Goal: Task Accomplishment & Management: Manage account settings

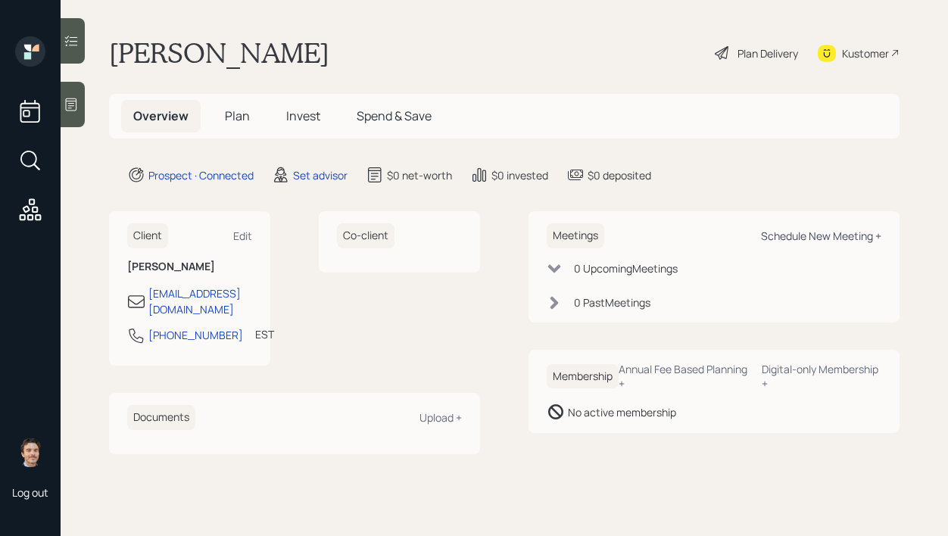
click at [796, 234] on div "Schedule New Meeting +" at bounding box center [821, 236] width 120 height 14
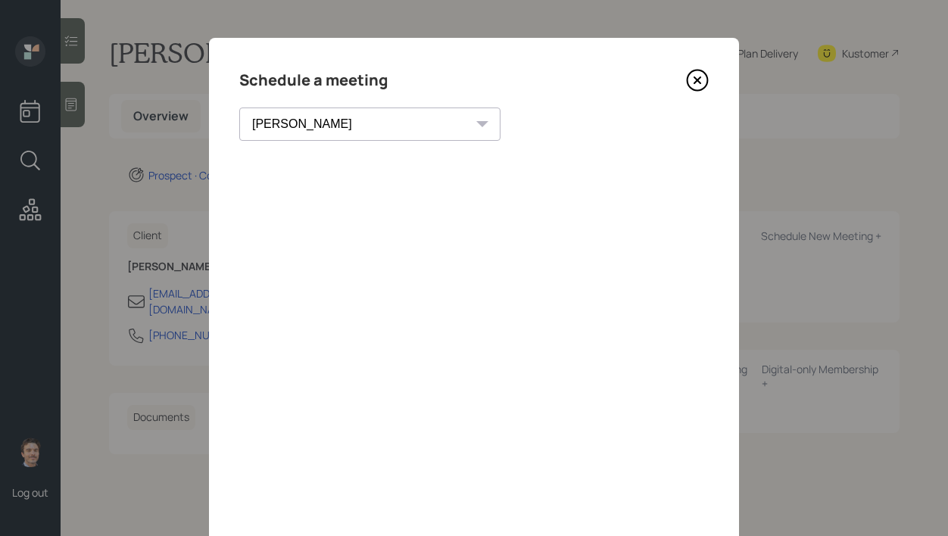
click at [336, 118] on select "[PERSON_NAME] [PERSON_NAME] [PERSON_NAME] [PERSON_NAME] [PERSON_NAME] [PERSON_N…" at bounding box center [369, 124] width 261 height 33
click at [291, 123] on select "[PERSON_NAME] [PERSON_NAME] [PERSON_NAME] [PERSON_NAME] [PERSON_NAME] [PERSON_N…" at bounding box center [369, 124] width 261 height 33
click at [239, 108] on select "[PERSON_NAME] [PERSON_NAME] [PERSON_NAME] [PERSON_NAME] [PERSON_NAME] [PERSON_N…" at bounding box center [369, 124] width 261 height 33
click at [301, 132] on select "[PERSON_NAME] [PERSON_NAME] [PERSON_NAME] [PERSON_NAME] [PERSON_NAME] [PERSON_N…" at bounding box center [356, 124] width 235 height 33
click at [239, 108] on select "[PERSON_NAME] [PERSON_NAME] [PERSON_NAME] [PERSON_NAME] [PERSON_NAME] [PERSON_N…" at bounding box center [356, 124] width 235 height 33
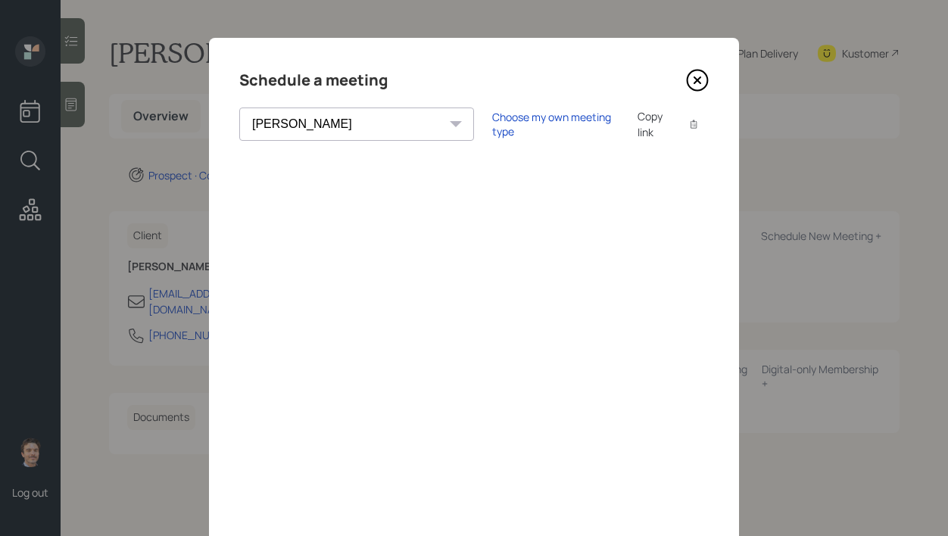
click at [332, 134] on select "[PERSON_NAME] [PERSON_NAME] [PERSON_NAME] [PERSON_NAME] [PERSON_NAME] [PERSON_N…" at bounding box center [356, 124] width 235 height 33
select select "8b79112e-3cfb-44f9-89e7-15267fe946c1"
click at [239, 108] on select "[PERSON_NAME] [PERSON_NAME] [PERSON_NAME] [PERSON_NAME] [PERSON_NAME] [PERSON_N…" at bounding box center [356, 124] width 235 height 33
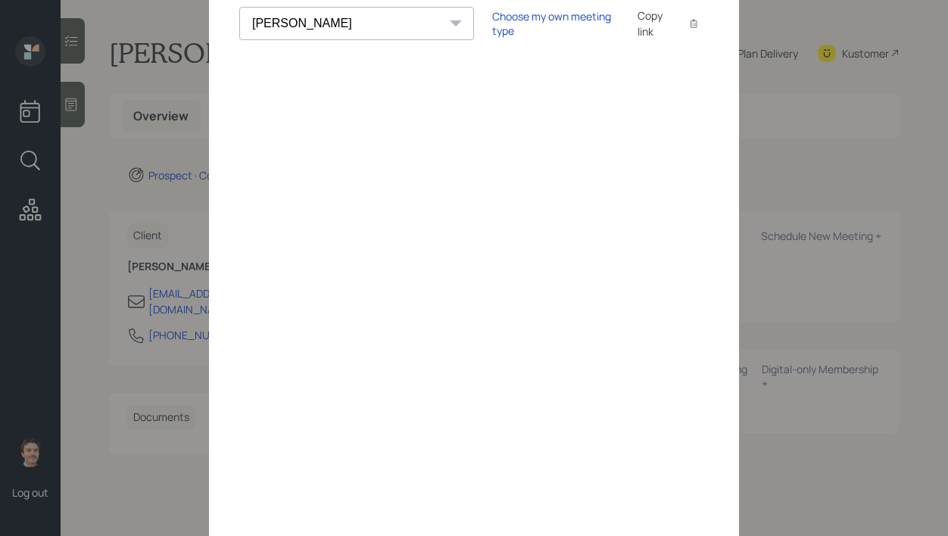
scroll to position [19, 0]
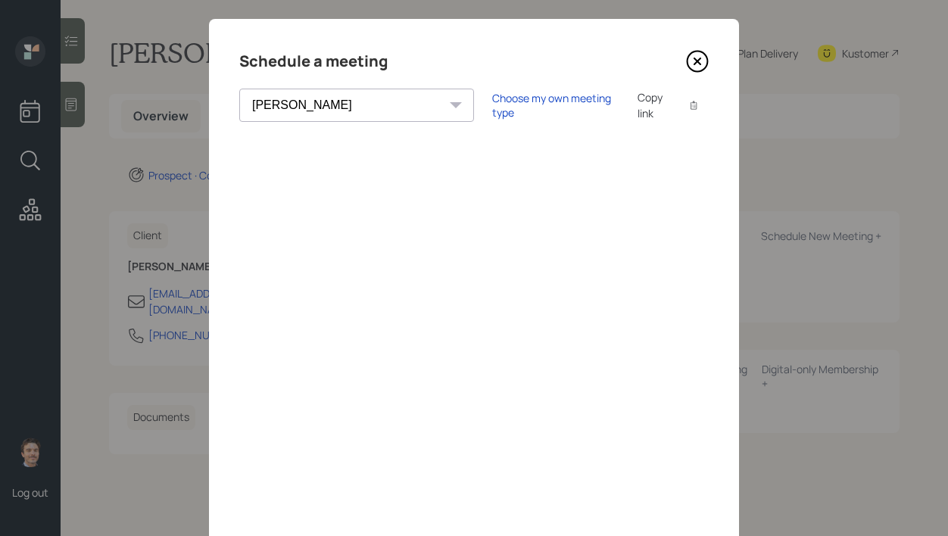
click at [697, 64] on icon at bounding box center [697, 61] width 23 height 23
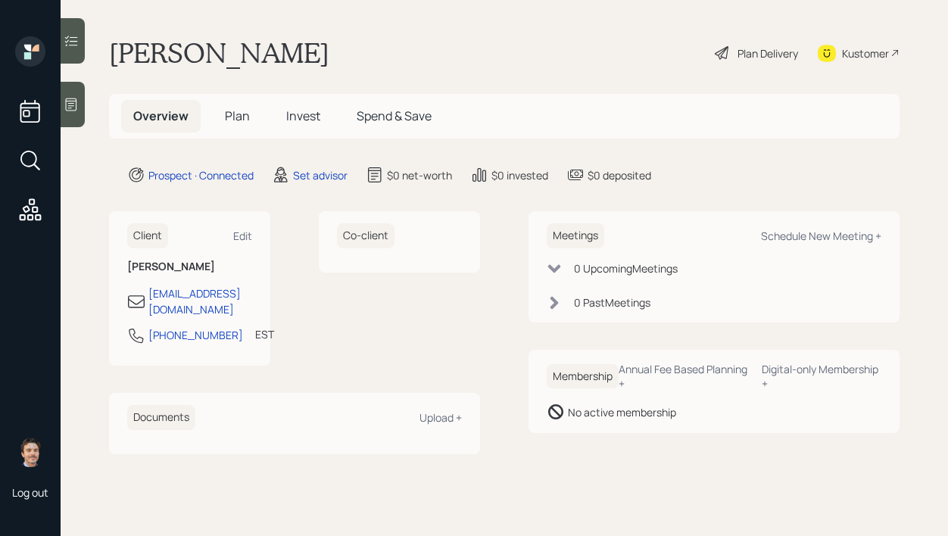
click at [68, 93] on div at bounding box center [73, 104] width 24 height 45
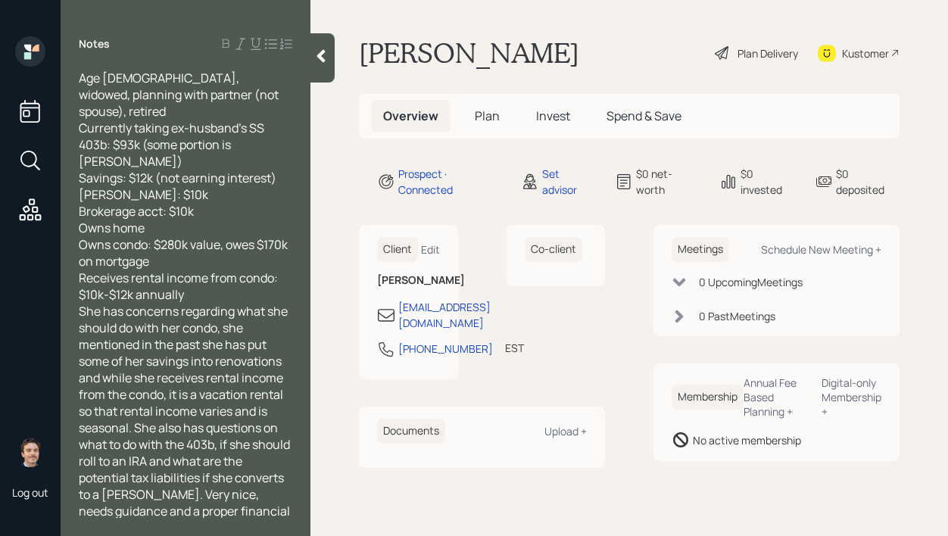
click at [206, 270] on div "Receives rental income from condo: $10k-$12k annually" at bounding box center [185, 286] width 213 height 33
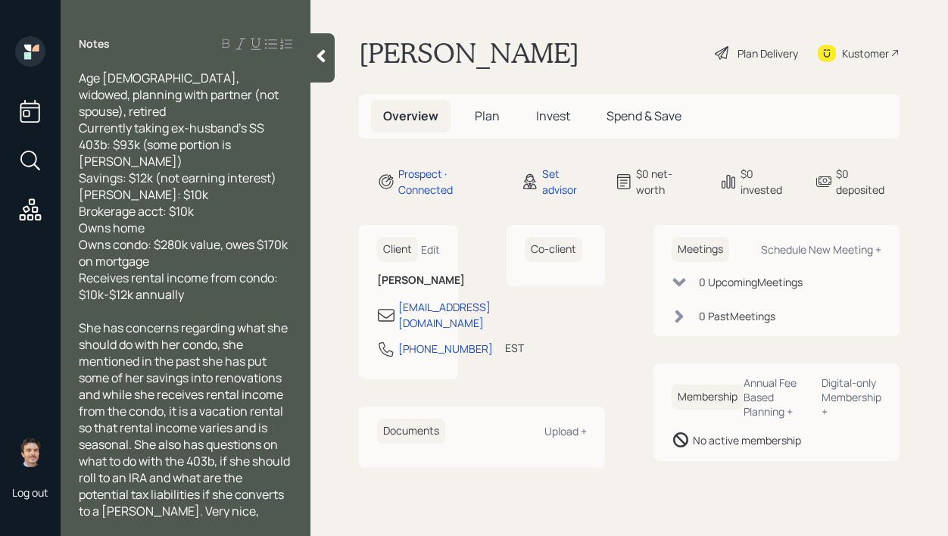
click at [135, 411] on span "She has concerns regarding what she should do with her condo, she mentioned in …" at bounding box center [185, 435] width 213 height 233
click at [328, 61] on icon at bounding box center [320, 55] width 15 height 15
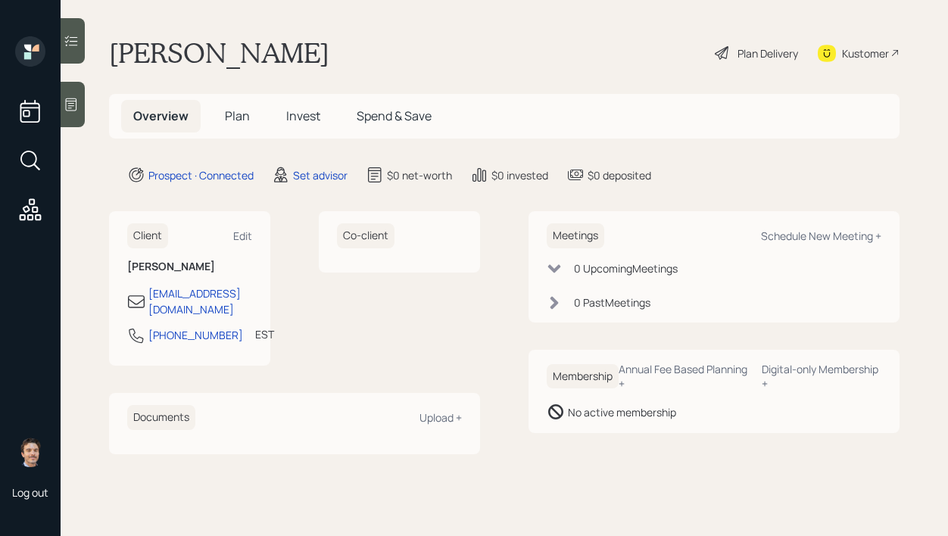
click at [73, 106] on icon at bounding box center [71, 104] width 15 height 15
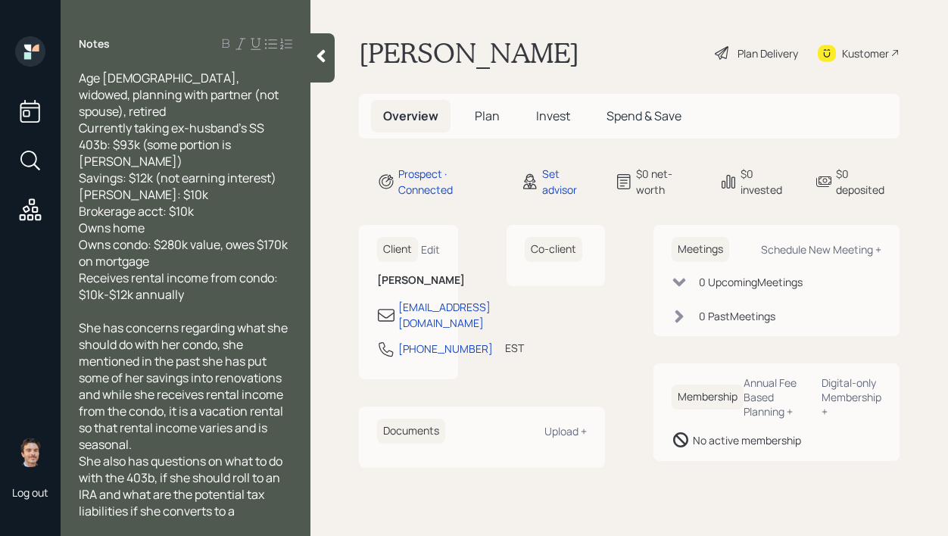
scroll to position [1, 0]
click at [322, 45] on div at bounding box center [322, 57] width 24 height 49
